Goal: Obtain resource: Download file/media

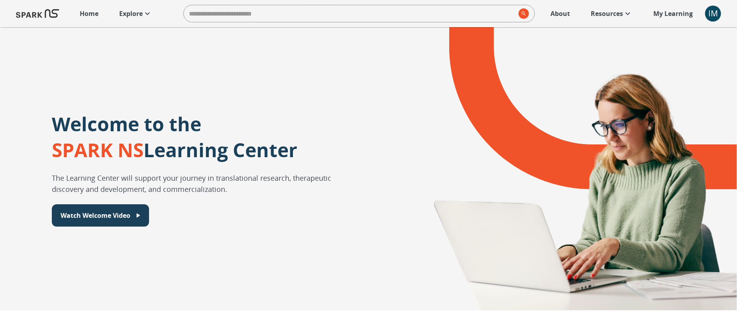
click at [718, 19] on div "IM" at bounding box center [713, 14] width 16 height 16
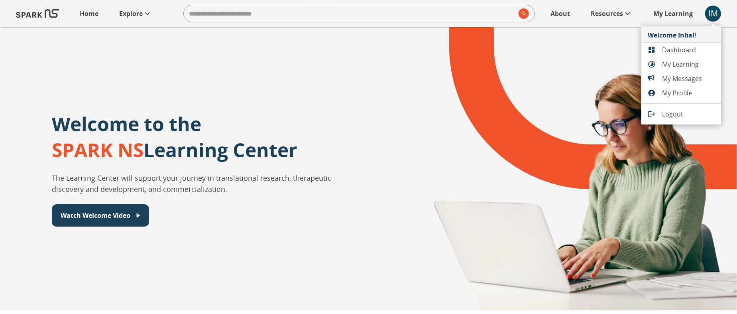
click at [665, 48] on span "Dashboard" at bounding box center [688, 50] width 53 height 10
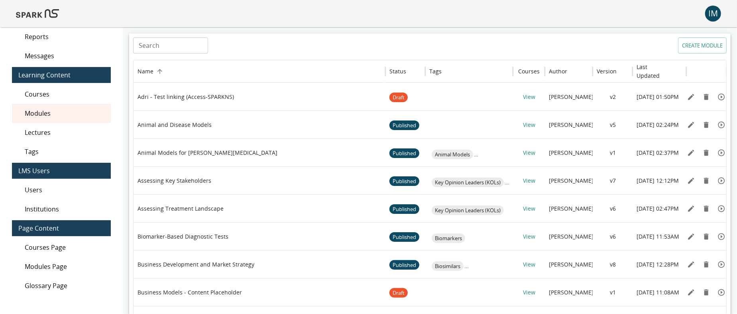
scroll to position [25, 0]
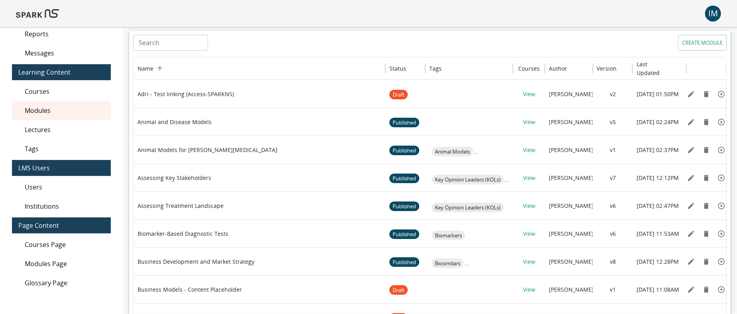
click at [53, 191] on span "Users" at bounding box center [65, 187] width 80 height 10
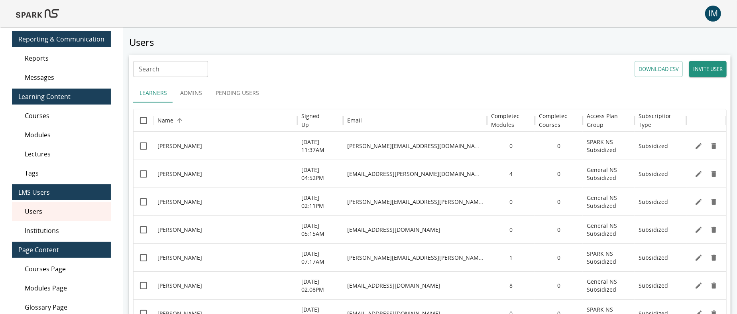
scroll to position [1, 0]
click at [668, 68] on button "DOWNLOAD CSV" at bounding box center [659, 69] width 48 height 16
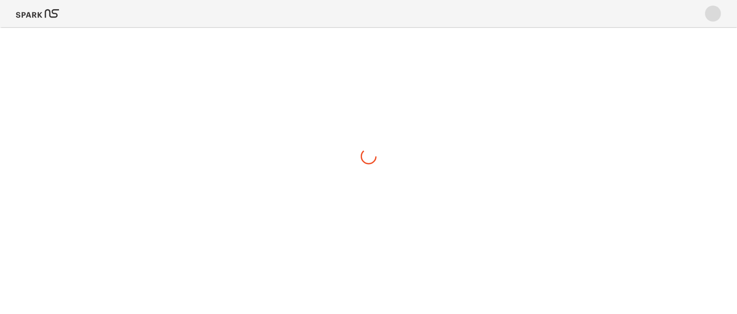
scroll to position [0, 0]
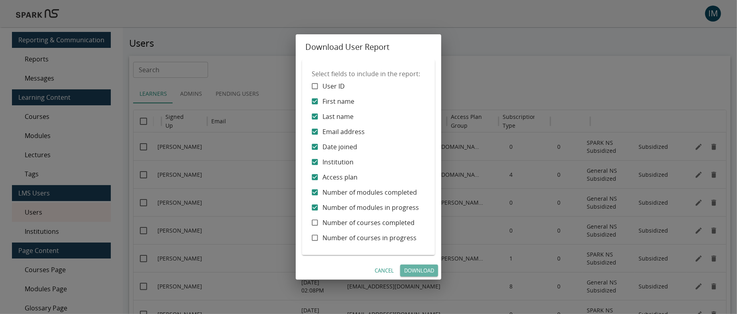
click at [421, 271] on link "Download" at bounding box center [419, 270] width 38 height 12
